Goal: Task Accomplishment & Management: Use online tool/utility

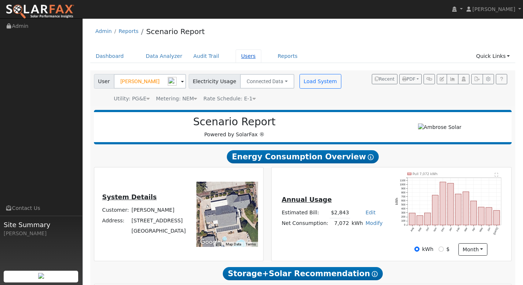
click at [239, 55] on link "Users" at bounding box center [249, 57] width 26 height 14
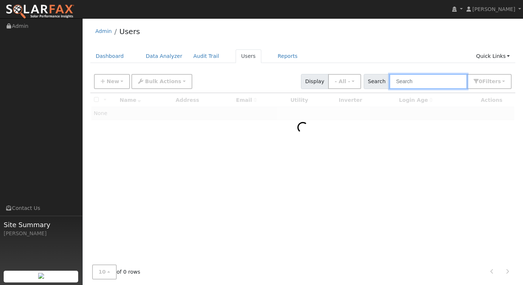
click at [412, 80] on input "text" at bounding box center [428, 81] width 78 height 15
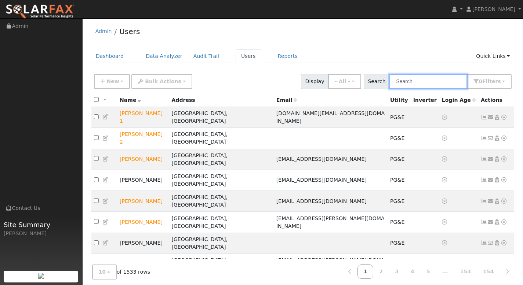
paste input "[PERSON_NAME]"
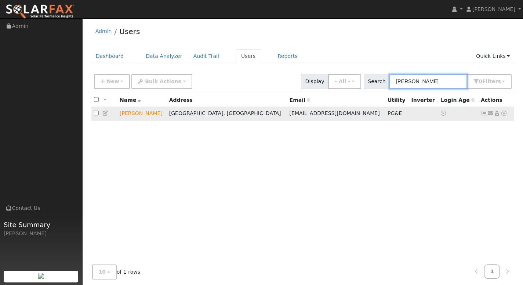
type input "[PERSON_NAME]"
click at [502, 113] on icon at bounding box center [503, 113] width 7 height 5
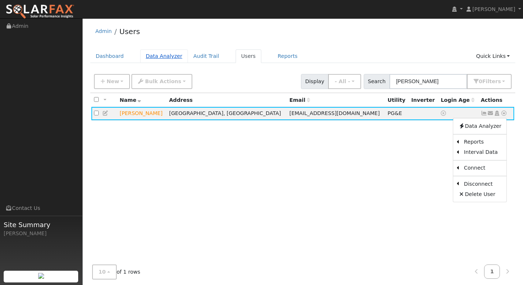
click at [157, 56] on link "Data Analyzer" at bounding box center [164, 57] width 48 height 14
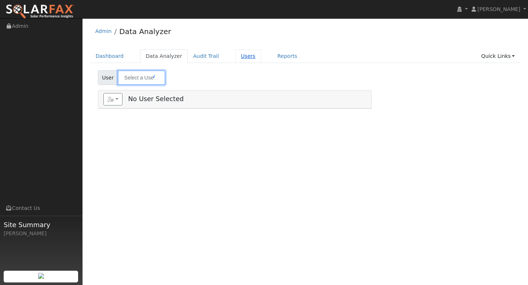
type input "Kraig Whitney"
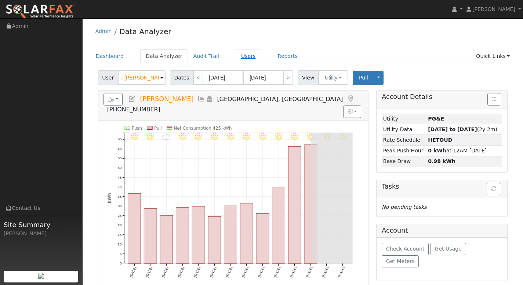
click at [239, 54] on link "Users" at bounding box center [249, 57] width 26 height 14
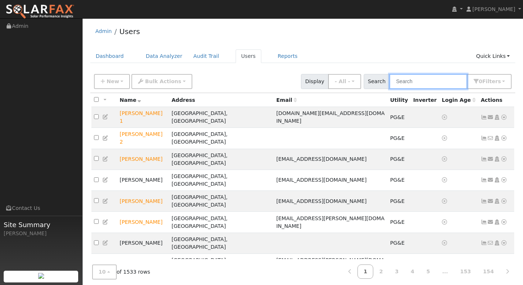
click at [411, 82] on input "text" at bounding box center [428, 81] width 78 height 15
paste input "[PERSON_NAME]"
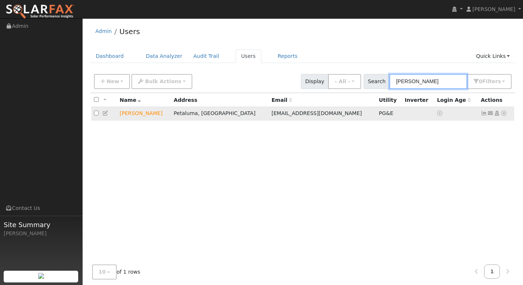
type input "[PERSON_NAME]"
click at [503, 116] on icon at bounding box center [503, 113] width 7 height 5
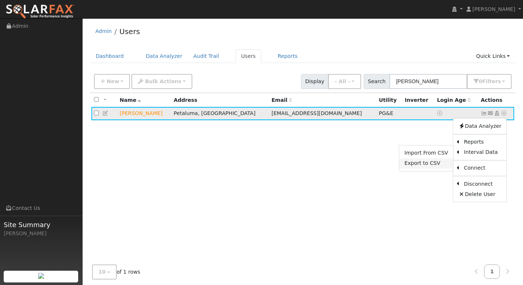
click at [421, 165] on link "Export to CSV" at bounding box center [426, 163] width 54 height 10
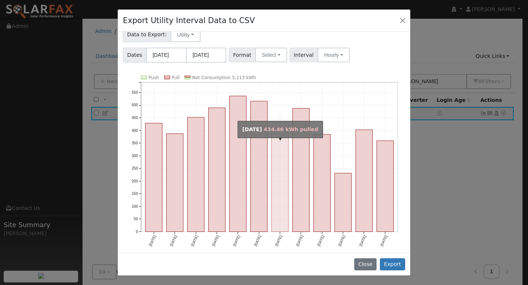
scroll to position [22, 0]
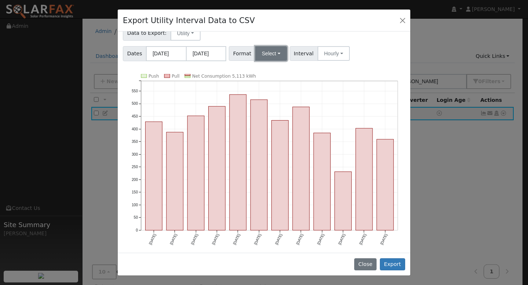
click at [277, 54] on button "Select" at bounding box center [271, 53] width 32 height 15
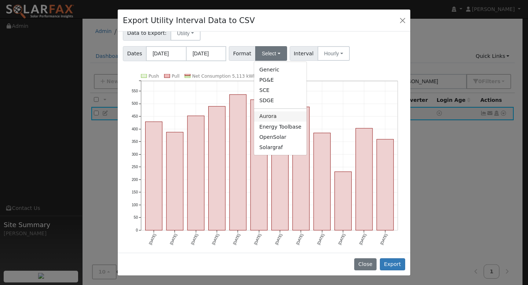
click at [279, 120] on link "Aurora" at bounding box center [280, 117] width 52 height 10
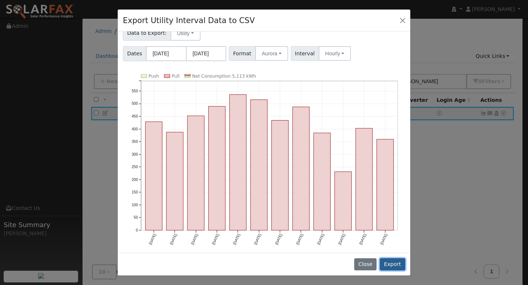
click at [395, 263] on button "Export" at bounding box center [392, 265] width 25 height 12
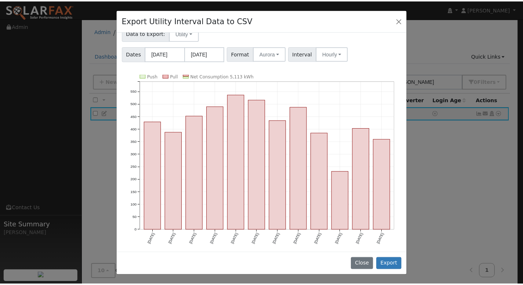
scroll to position [0, 0]
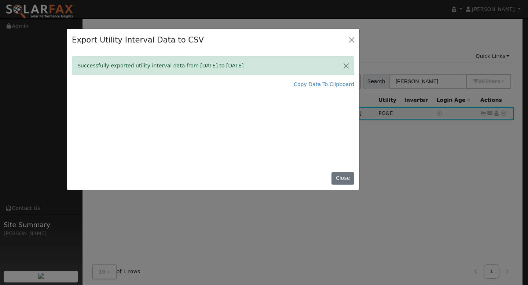
drag, startPoint x: 268, startPoint y: 22, endPoint x: 211, endPoint y: 43, distance: 60.3
click at [211, 43] on div "Export Utility Interval Data to CSV" at bounding box center [213, 40] width 293 height 22
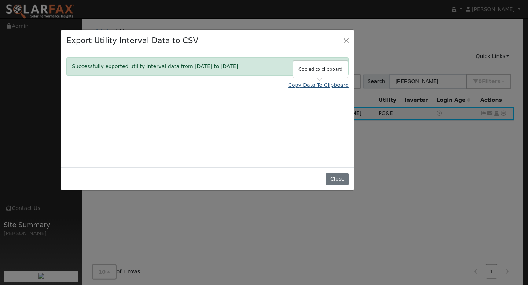
click at [299, 86] on link "Copy Data To Clipboard" at bounding box center [318, 85] width 61 height 8
click at [345, 41] on button "Close" at bounding box center [346, 41] width 10 height 10
